Goal: Navigation & Orientation: Find specific page/section

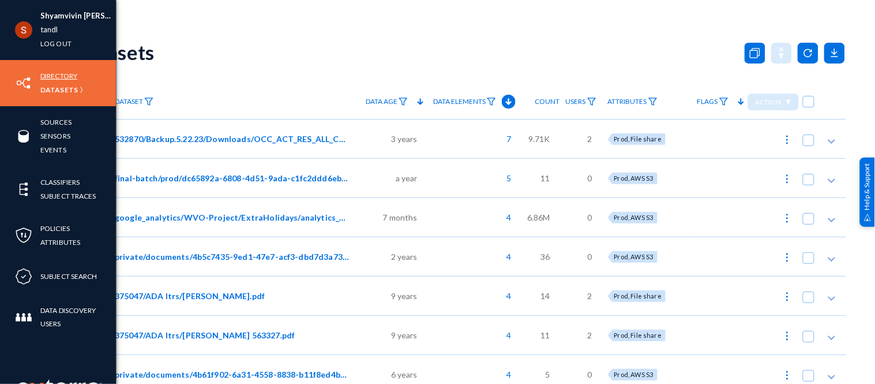
click at [62, 69] on link "Directory" at bounding box center [58, 75] width 37 height 13
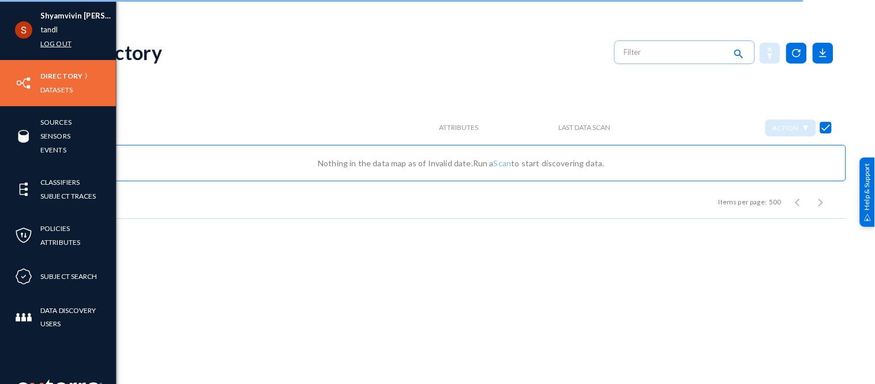
click at [65, 44] on link "Log out" at bounding box center [55, 43] width 31 height 13
